Goal: Task Accomplishment & Management: Use online tool/utility

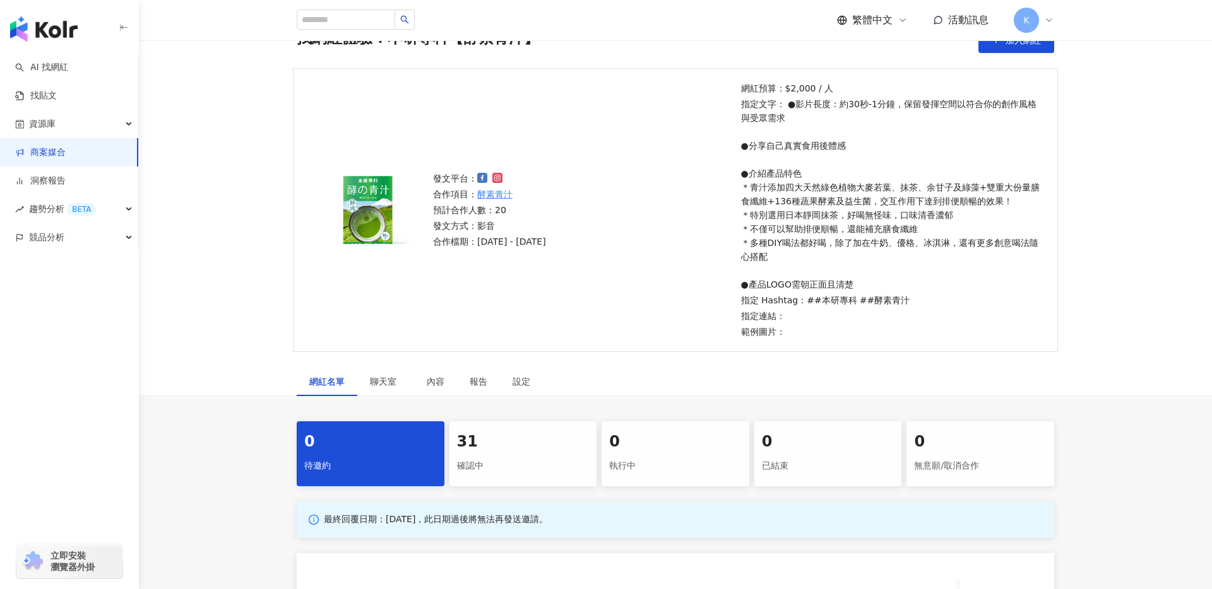
click at [526, 454] on div "31 確認中" at bounding box center [523, 454] width 148 height 65
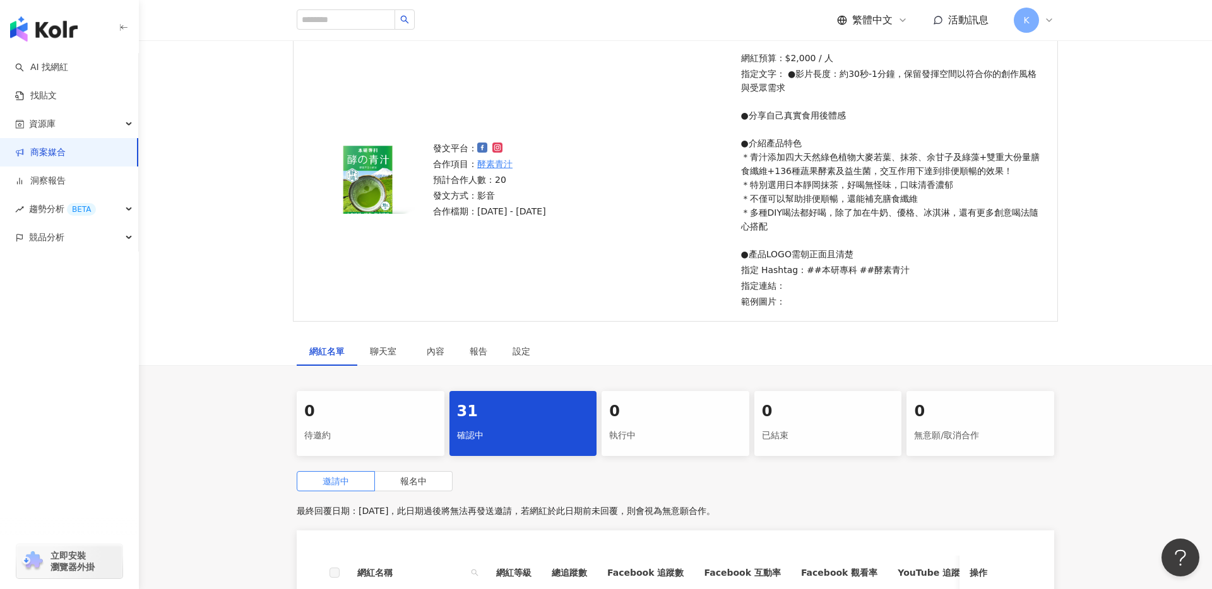
scroll to position [184, 0]
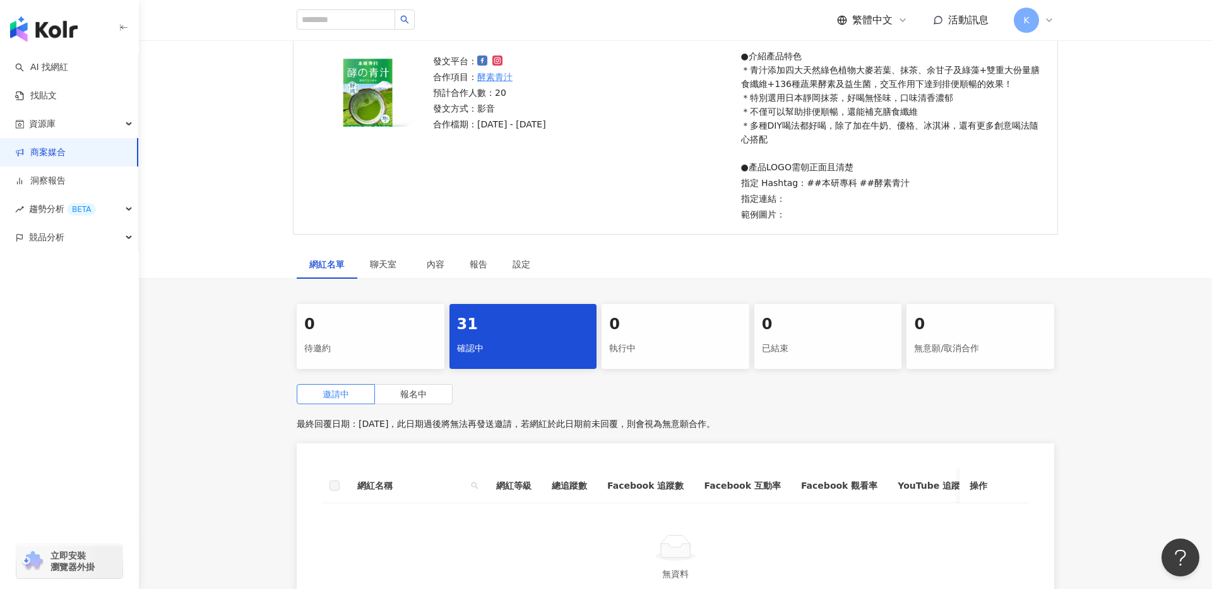
click at [423, 404] on div "邀請中 報名中 最終回覆日期：2025/12/31，此日期過後將無法再發送邀請，若網紅於此日期前未回覆，則會視為無意願合作。 網紅名稱 網紅等級 總追蹤數 F…" at bounding box center [675, 509] width 757 height 251
click at [430, 397] on label "報名中" at bounding box center [414, 394] width 78 height 20
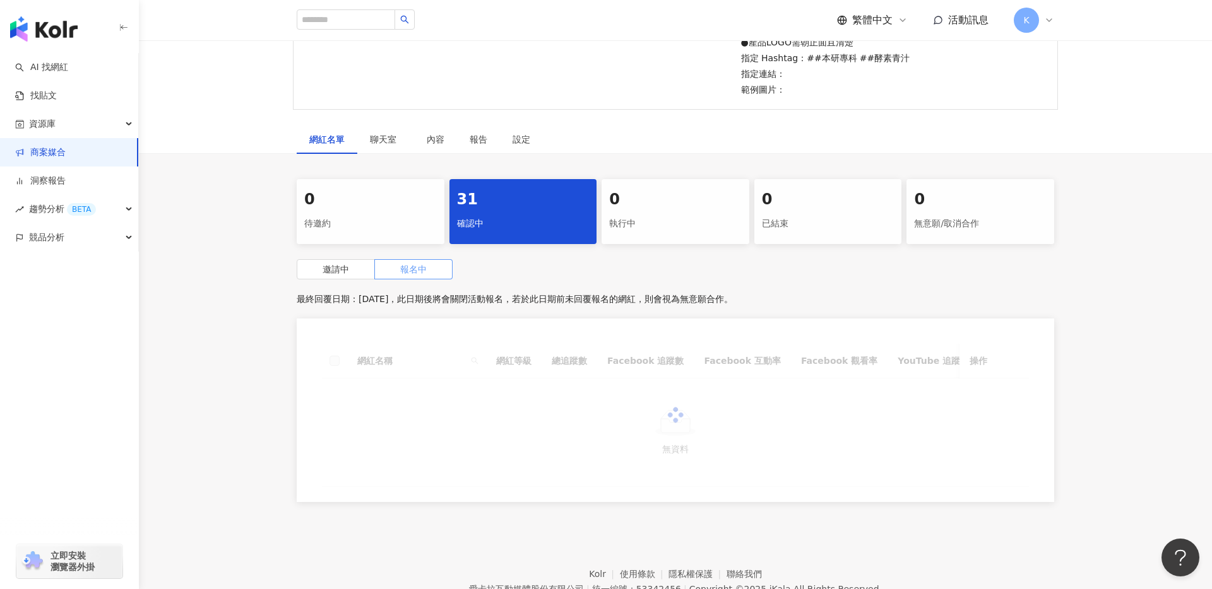
scroll to position [311, 0]
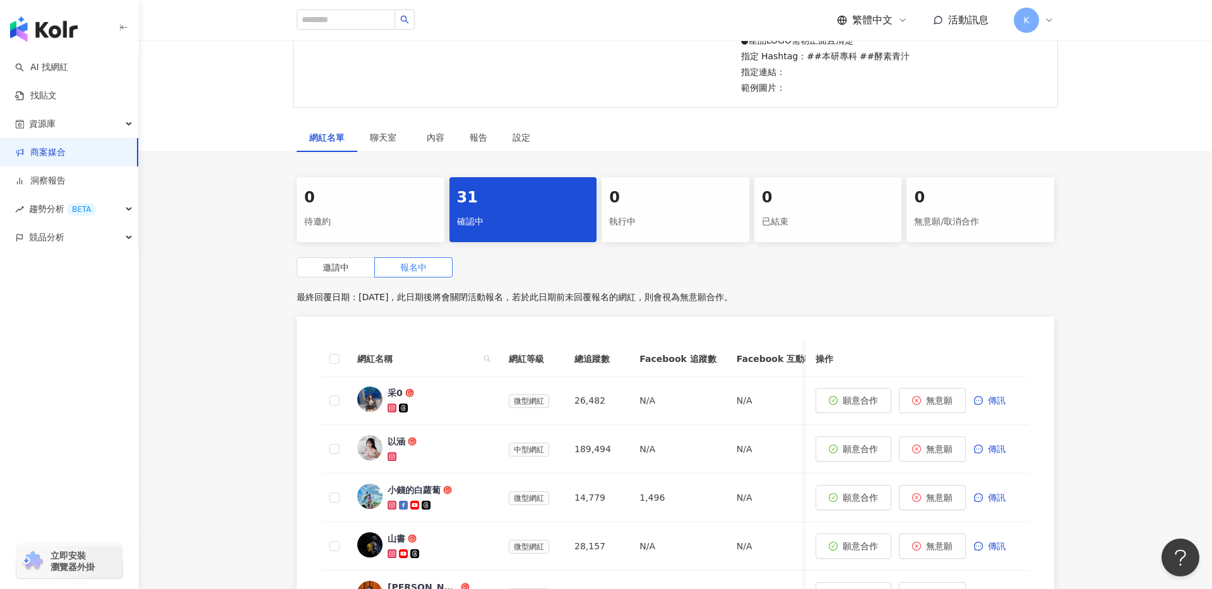
click at [425, 398] on span "采0" at bounding box center [428, 393] width 82 height 13
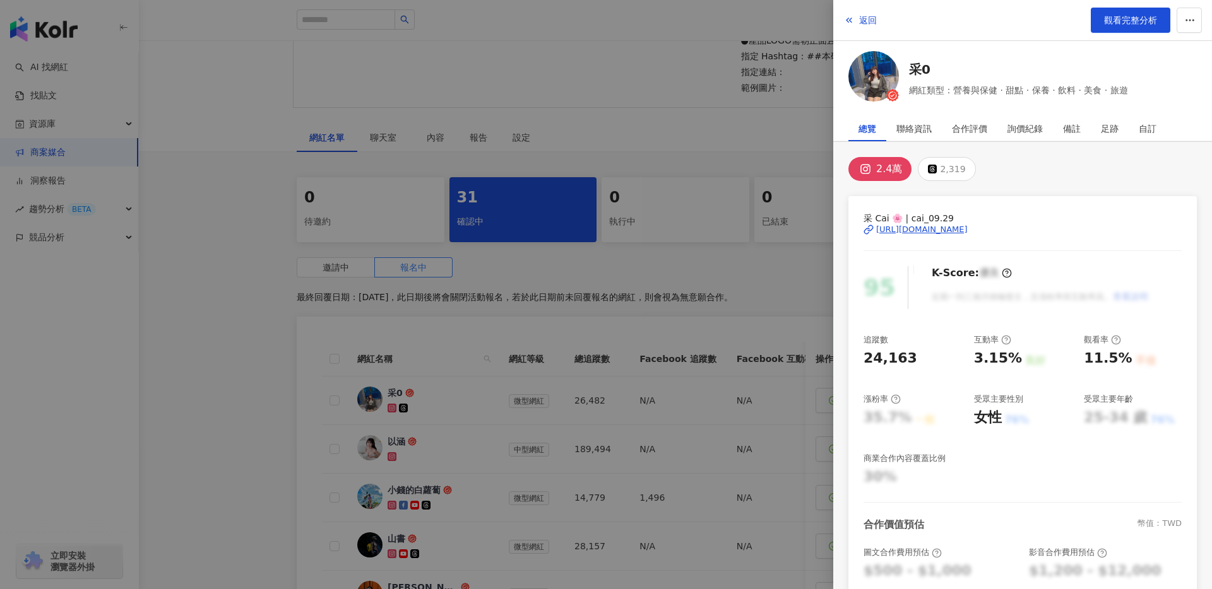
click at [967, 232] on div "[URL][DOMAIN_NAME]" at bounding box center [921, 229] width 91 height 11
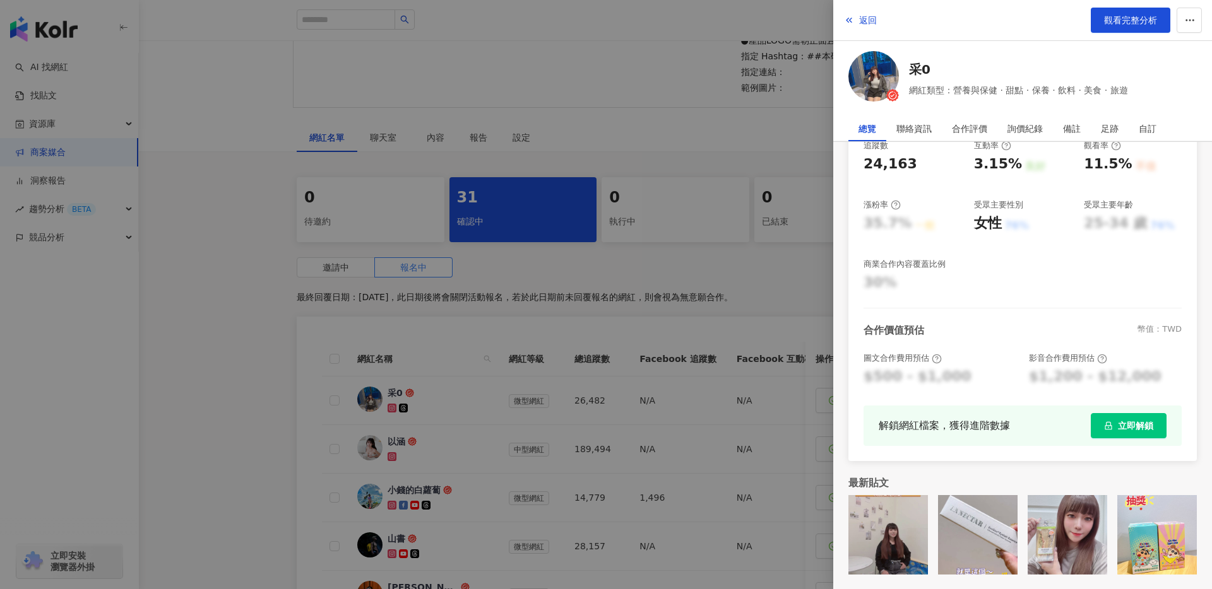
scroll to position [318, 0]
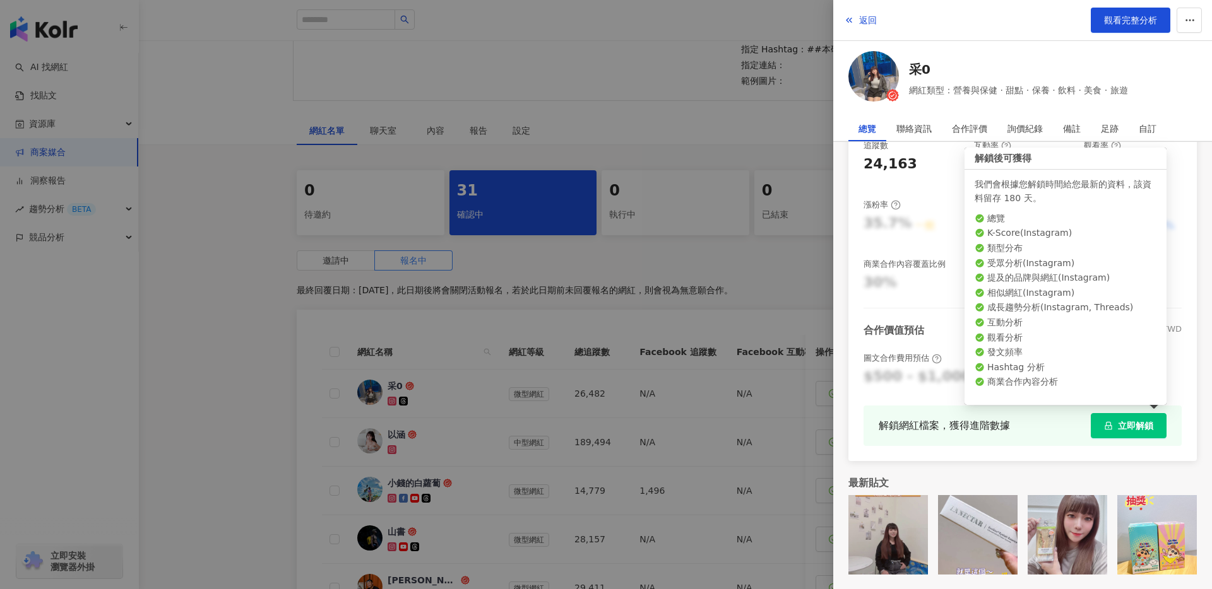
click at [1145, 428] on span "立即解鎖" at bounding box center [1135, 426] width 35 height 10
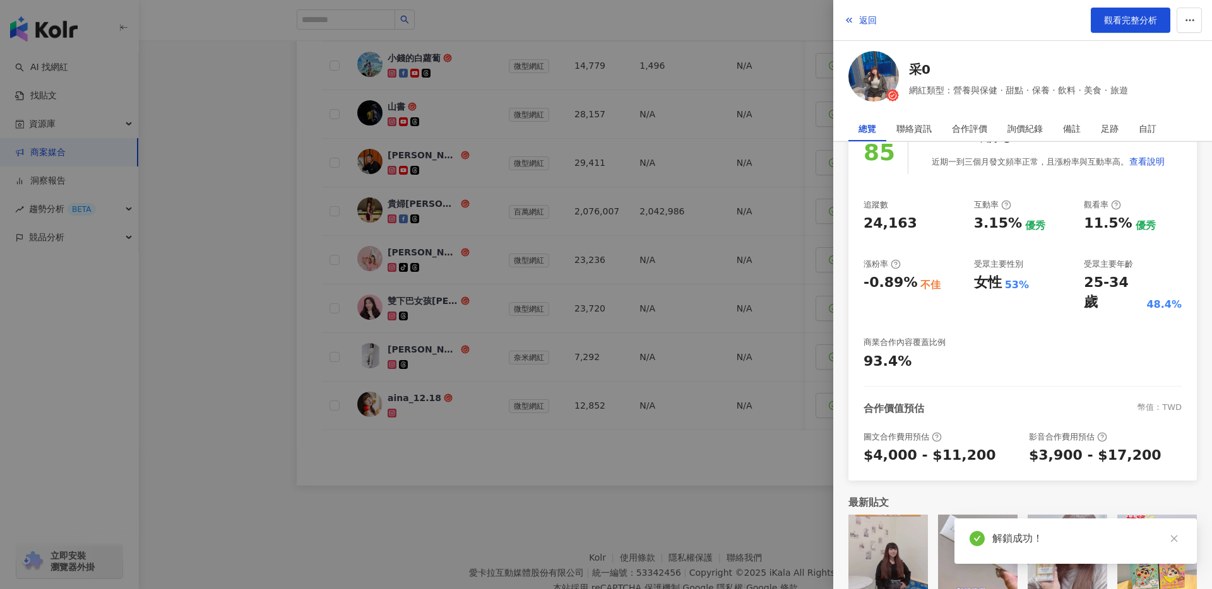
scroll to position [0, 0]
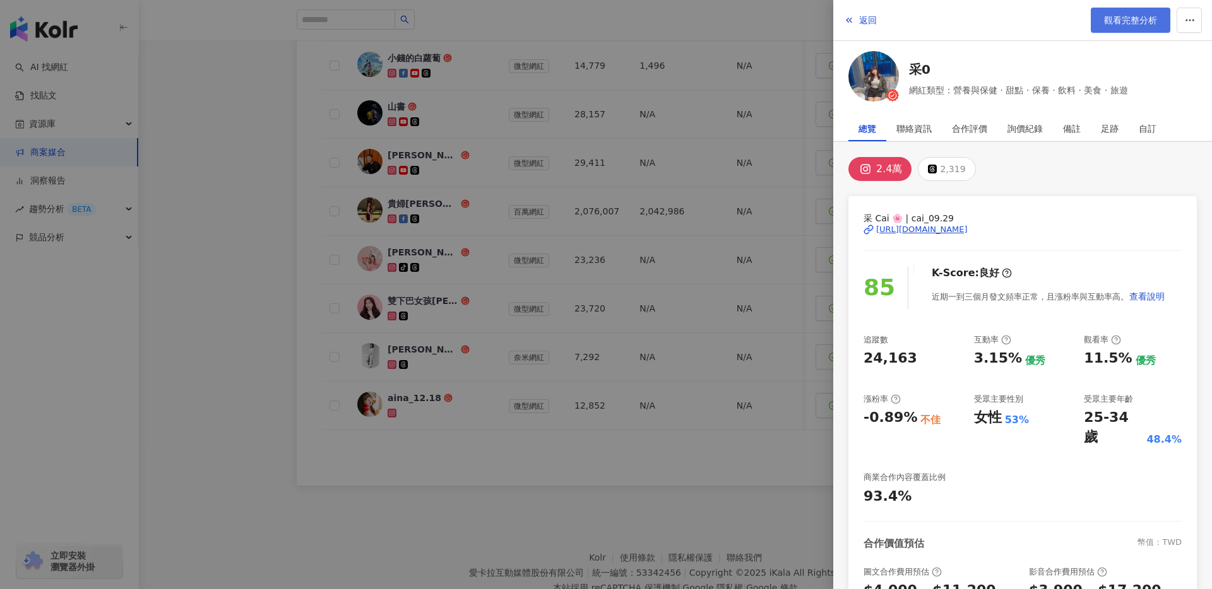
click at [1119, 24] on span "觀看完整分析" at bounding box center [1130, 20] width 53 height 10
click at [468, 319] on div at bounding box center [606, 294] width 1212 height 589
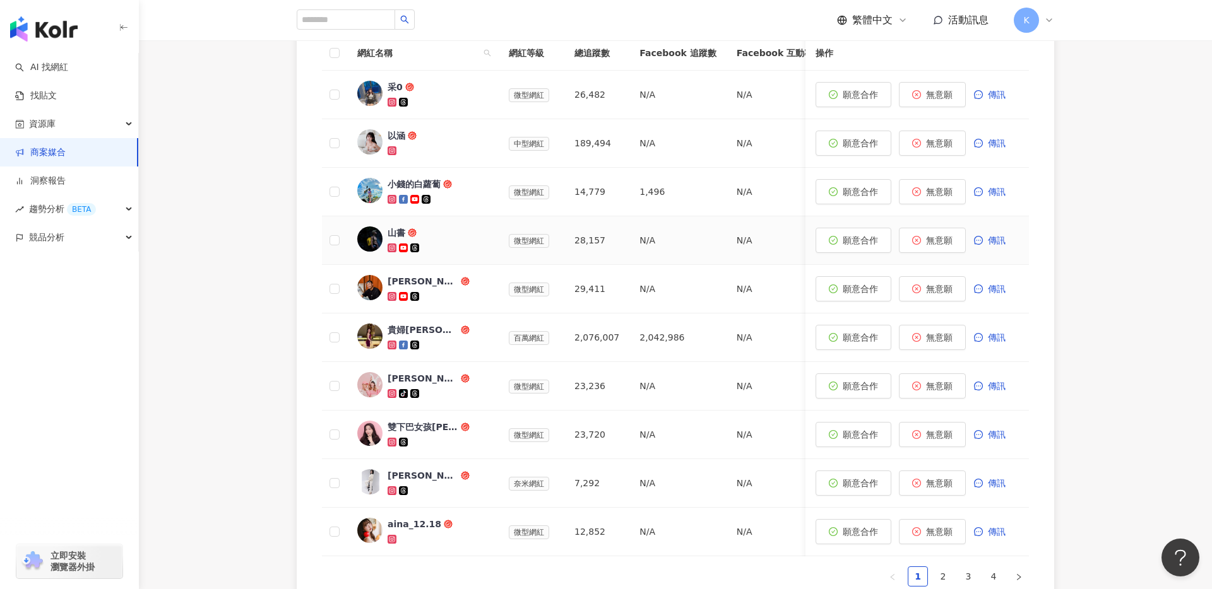
scroll to position [776, 0]
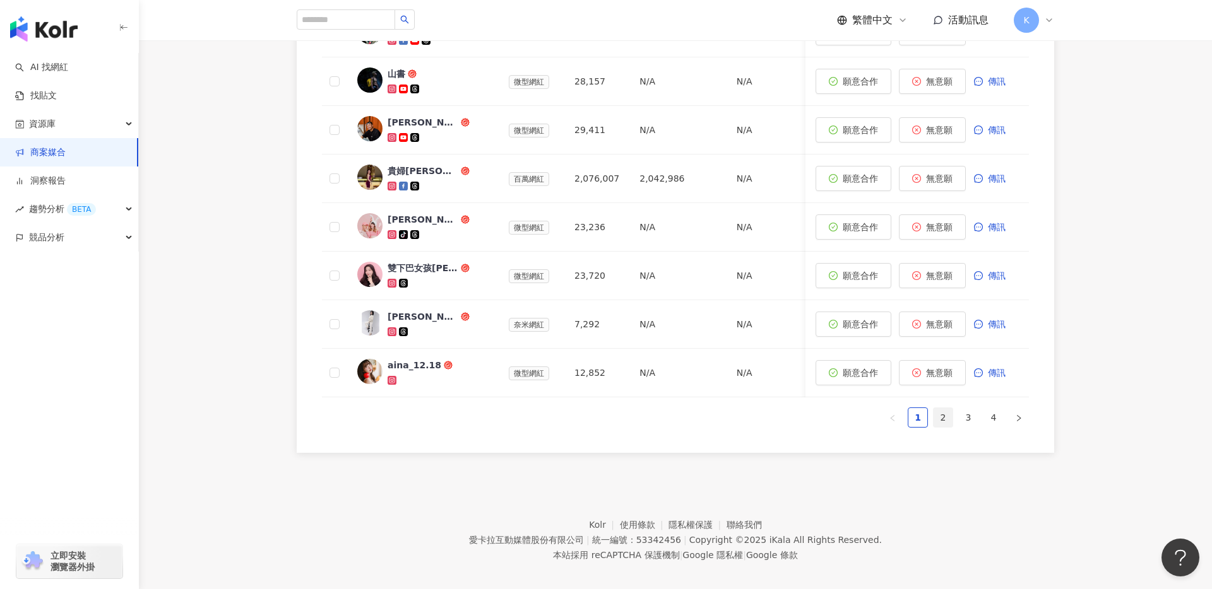
click at [940, 422] on link "2" at bounding box center [942, 417] width 19 height 19
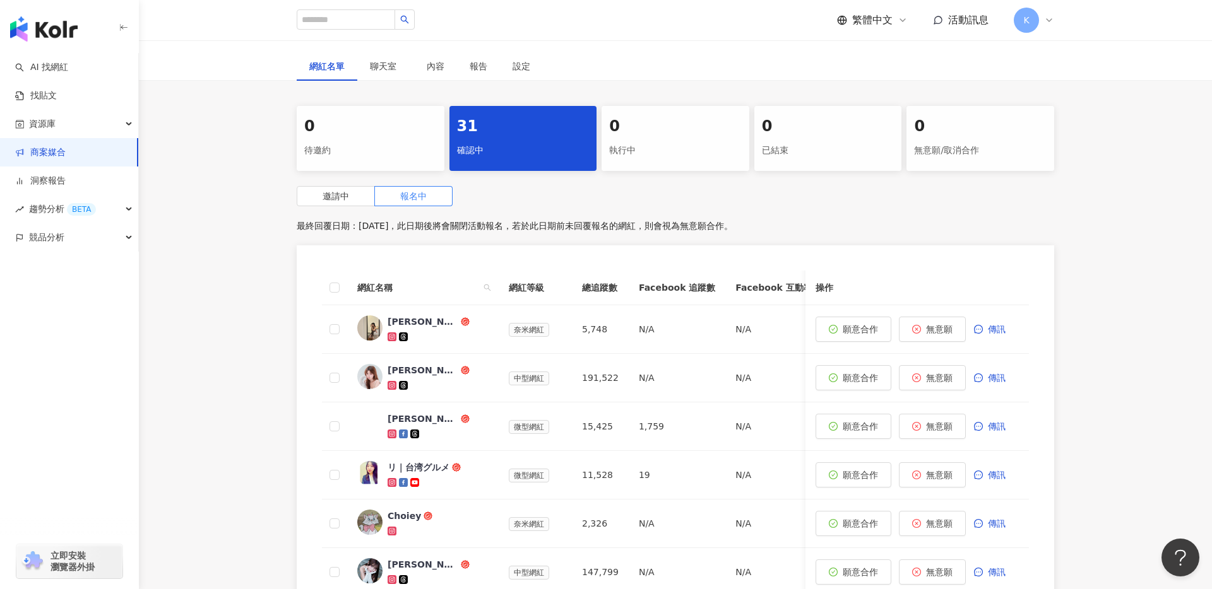
scroll to position [387, 0]
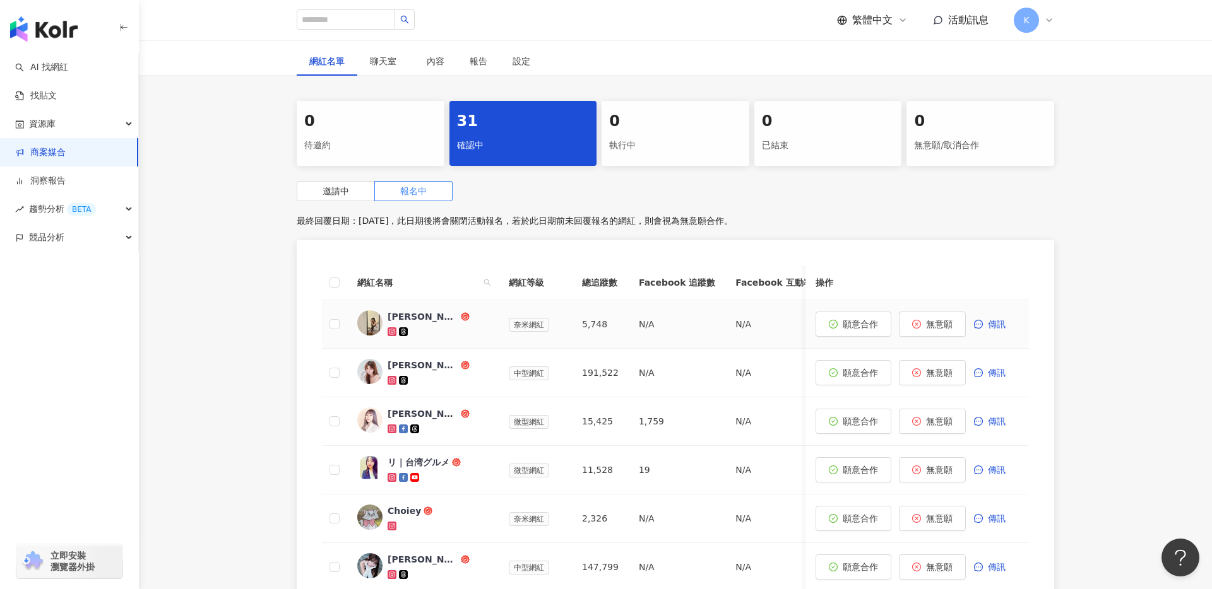
click at [440, 318] on span "Julie" at bounding box center [428, 316] width 82 height 13
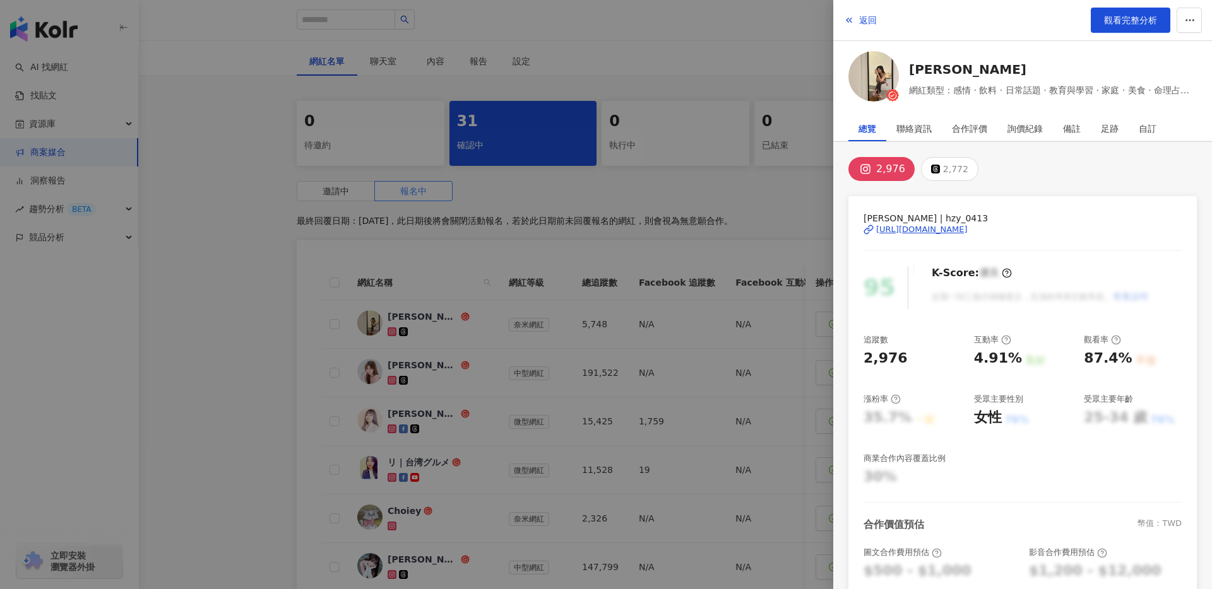
click at [449, 382] on div at bounding box center [606, 294] width 1212 height 589
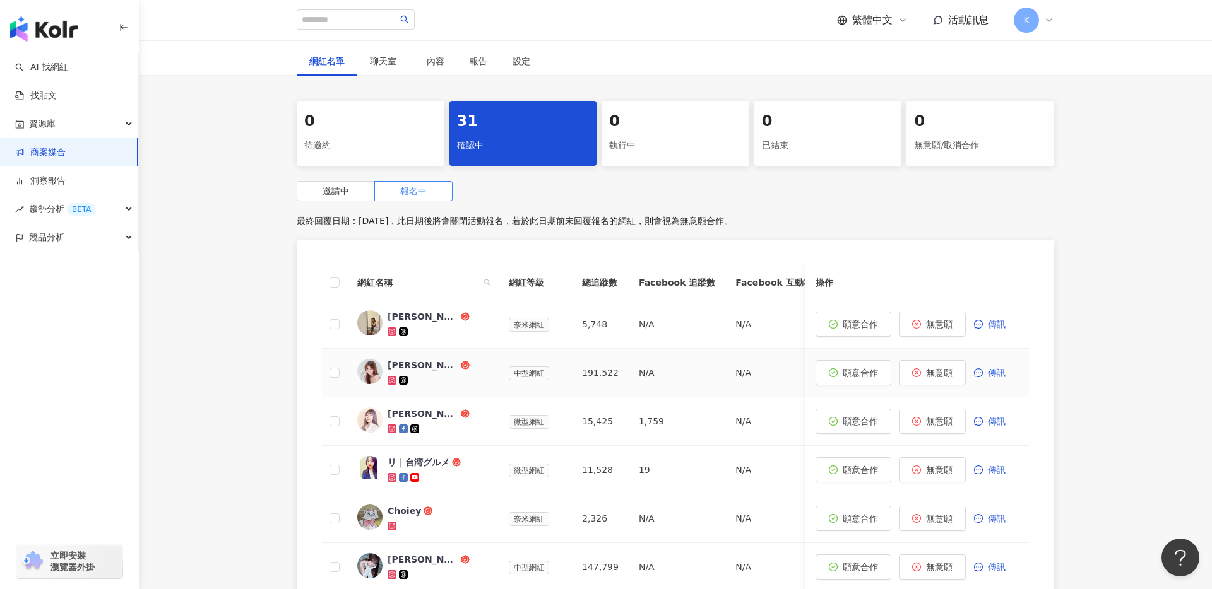
click at [449, 382] on div at bounding box center [437, 380] width 101 height 13
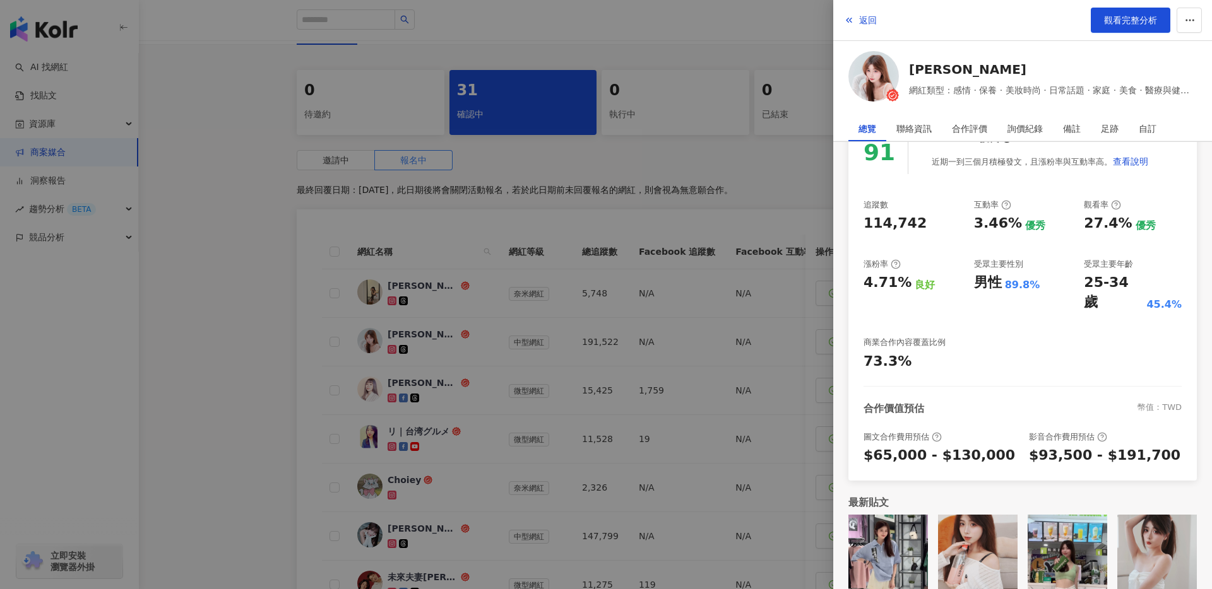
scroll to position [0, 0]
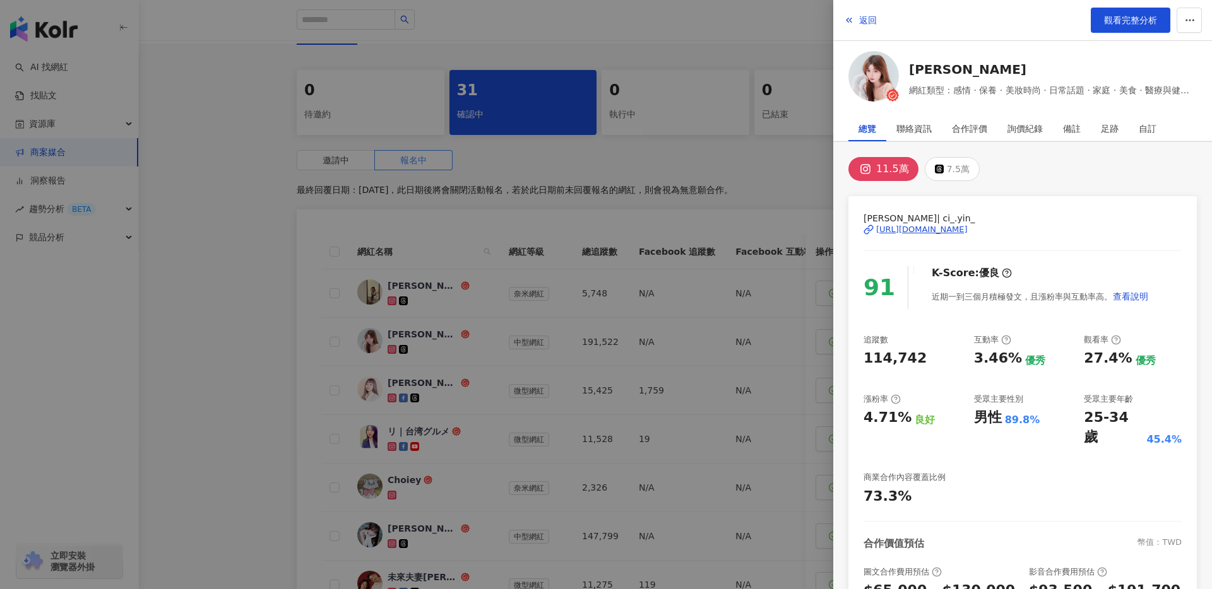
click at [967, 227] on div "https://www.instagram.com/ci_.yin_/" at bounding box center [921, 229] width 91 height 11
click at [369, 334] on div at bounding box center [606, 294] width 1212 height 589
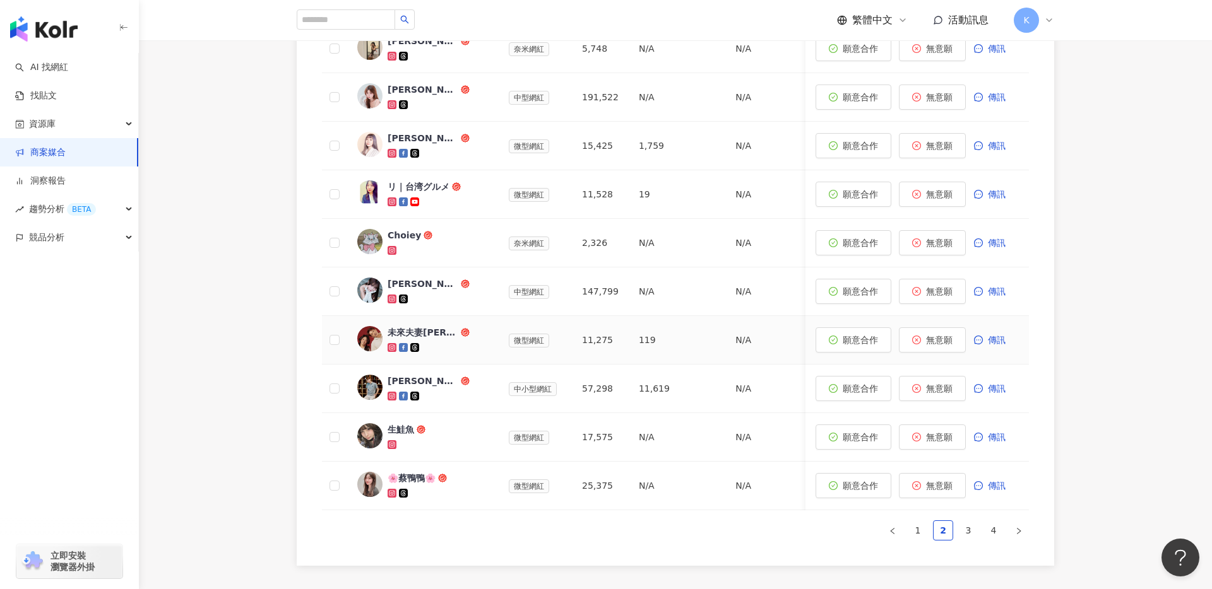
scroll to position [671, 0]
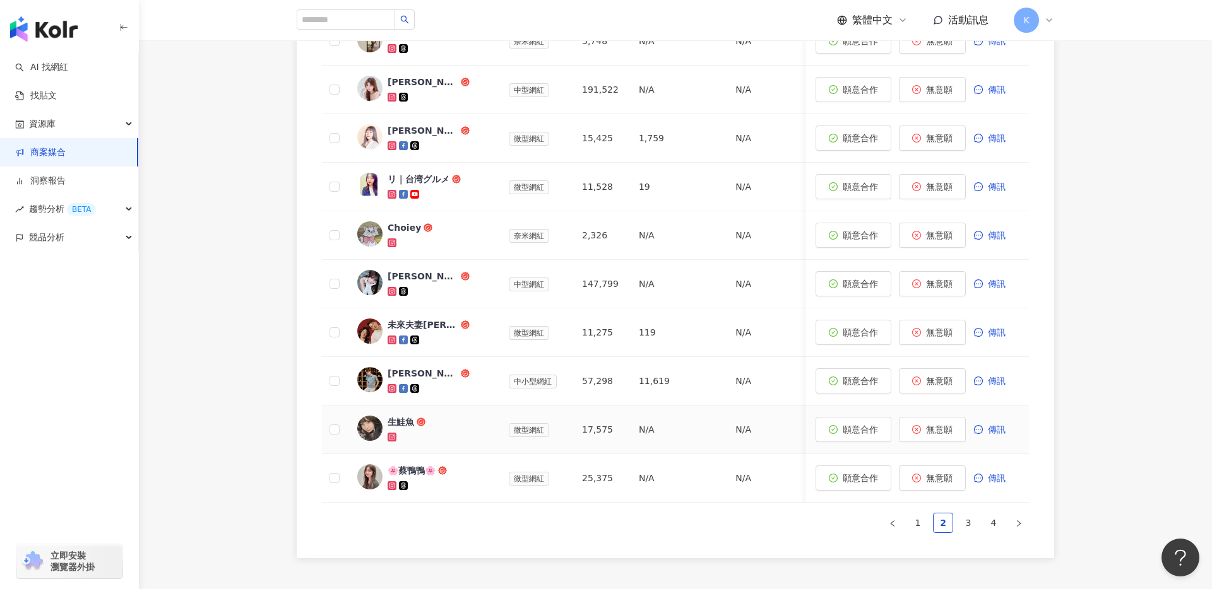
click at [436, 428] on div "生鮭魚" at bounding box center [437, 430] width 101 height 28
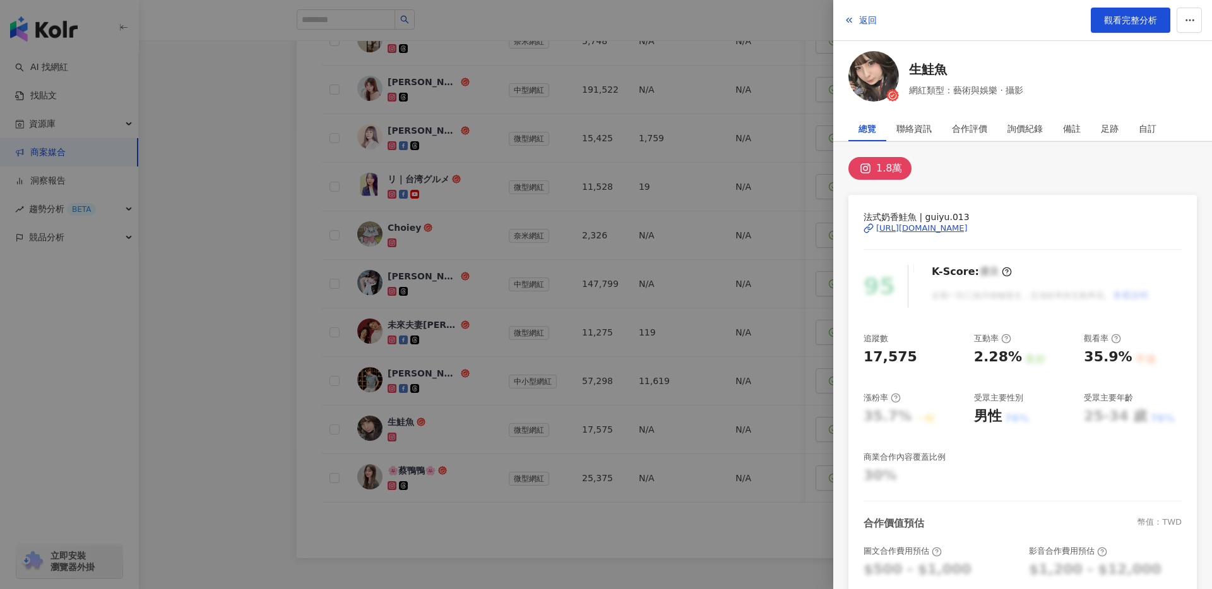
click at [779, 292] on div at bounding box center [606, 294] width 1212 height 589
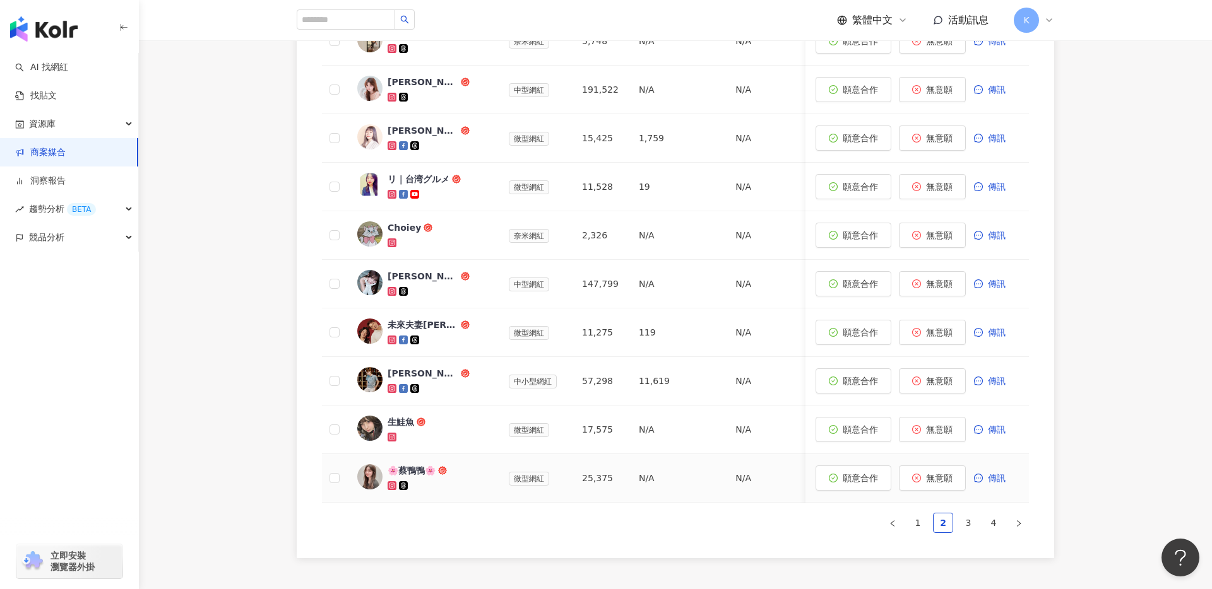
click at [447, 483] on div at bounding box center [437, 486] width 101 height 13
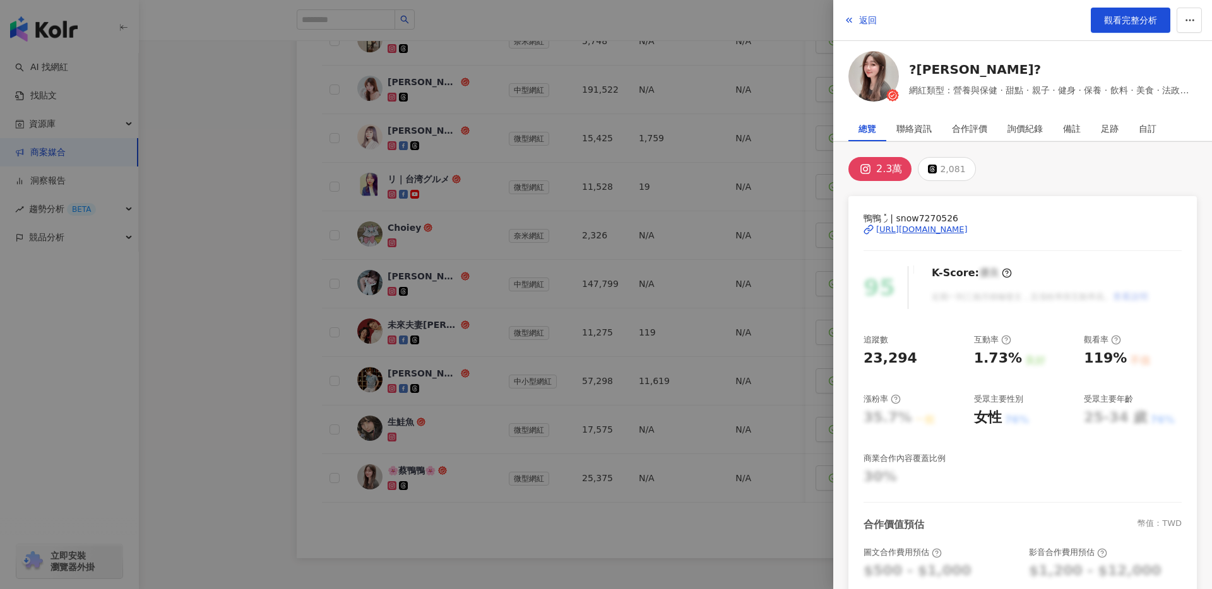
click at [918, 229] on div "https://www.instagram.com/snow7270526/" at bounding box center [921, 229] width 91 height 11
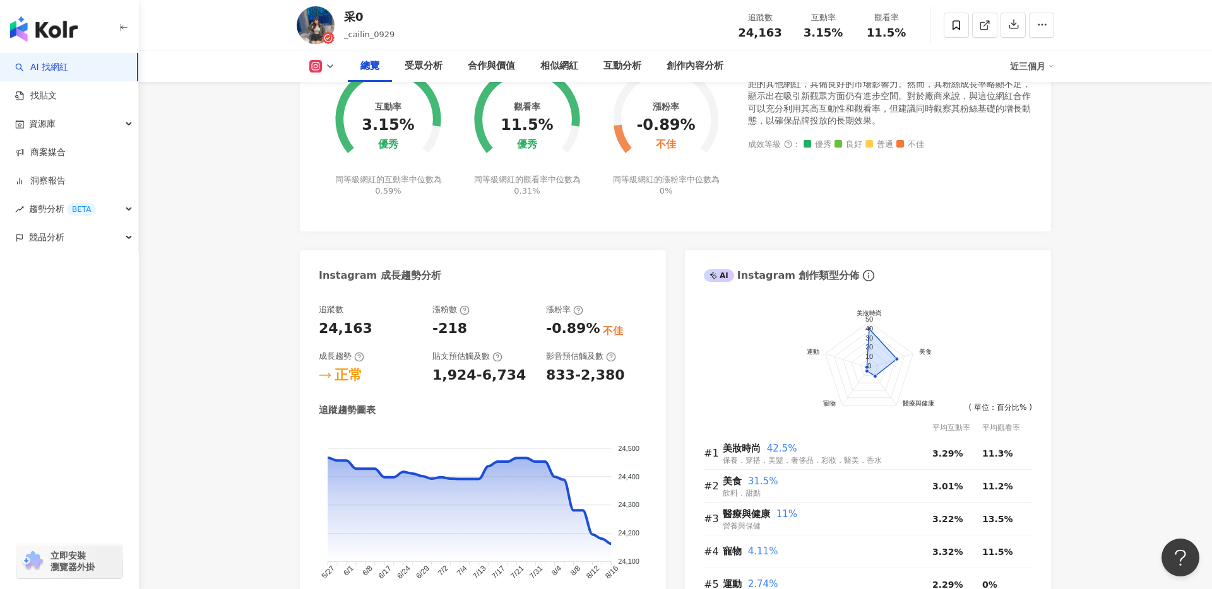
scroll to position [382, 0]
